Goal: Contribute content

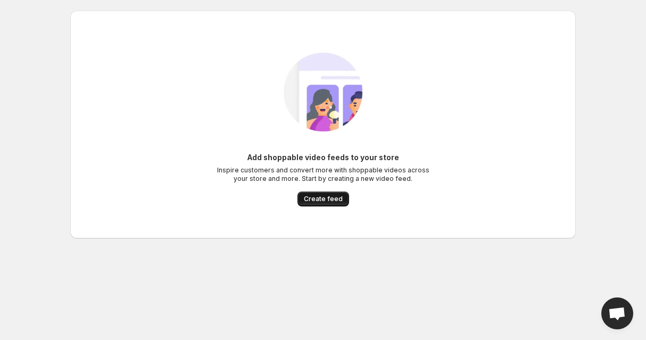
click at [317, 199] on span "Create feed" at bounding box center [323, 199] width 39 height 9
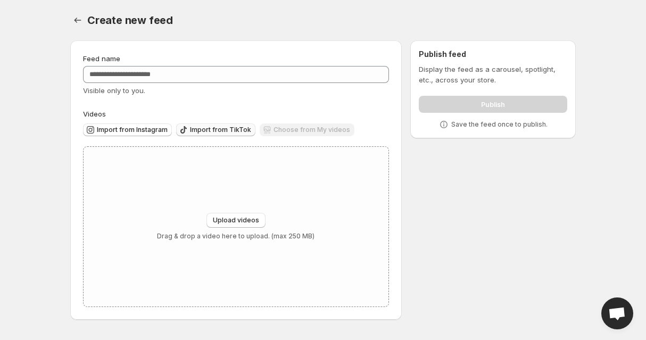
click at [223, 129] on span "Import from TikTok" at bounding box center [220, 129] width 61 height 9
click at [238, 220] on span "Upload videos" at bounding box center [236, 220] width 46 height 9
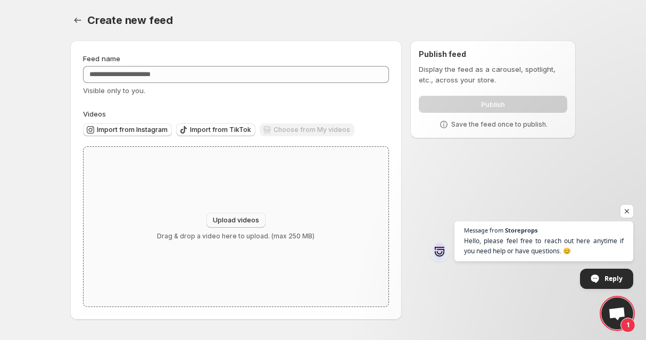
click at [233, 216] on span "Upload videos" at bounding box center [236, 220] width 46 height 9
type input "**********"
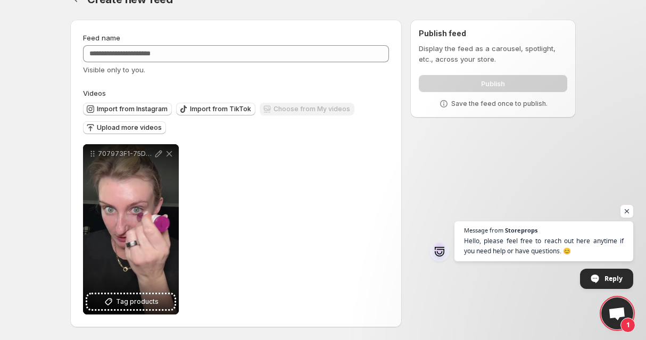
scroll to position [21, 0]
click at [133, 304] on span "Tag products" at bounding box center [137, 301] width 43 height 11
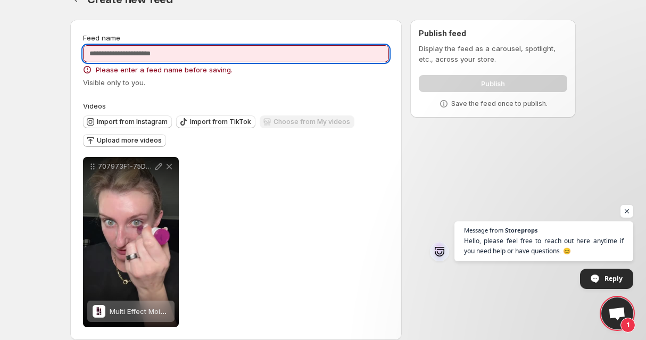
click at [186, 60] on input "Feed name" at bounding box center [236, 53] width 306 height 17
type input "*"
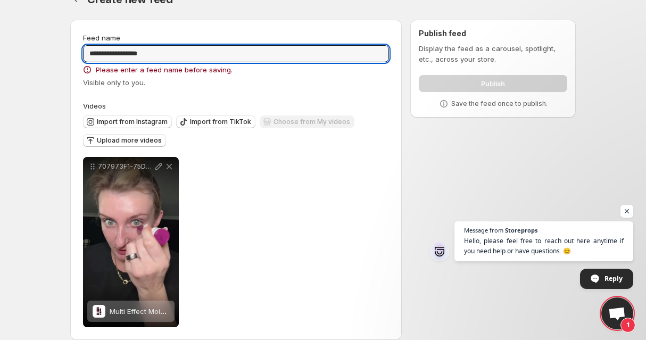
type input "**********"
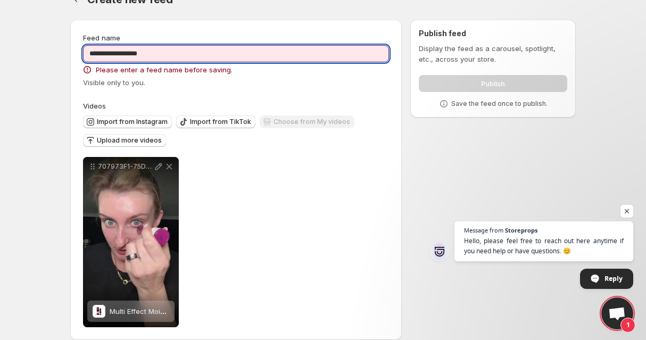
scroll to position [0, 0]
